Goal: Navigation & Orientation: Find specific page/section

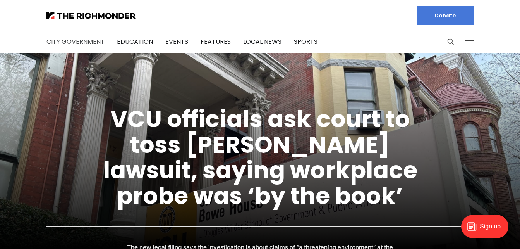
click at [62, 42] on link "City Government" at bounding box center [75, 41] width 58 height 9
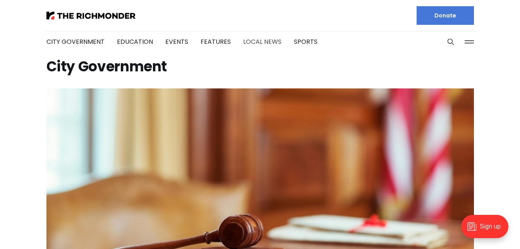
click at [264, 40] on link "Local News" at bounding box center [262, 41] width 38 height 9
